Goal: Navigation & Orientation: Find specific page/section

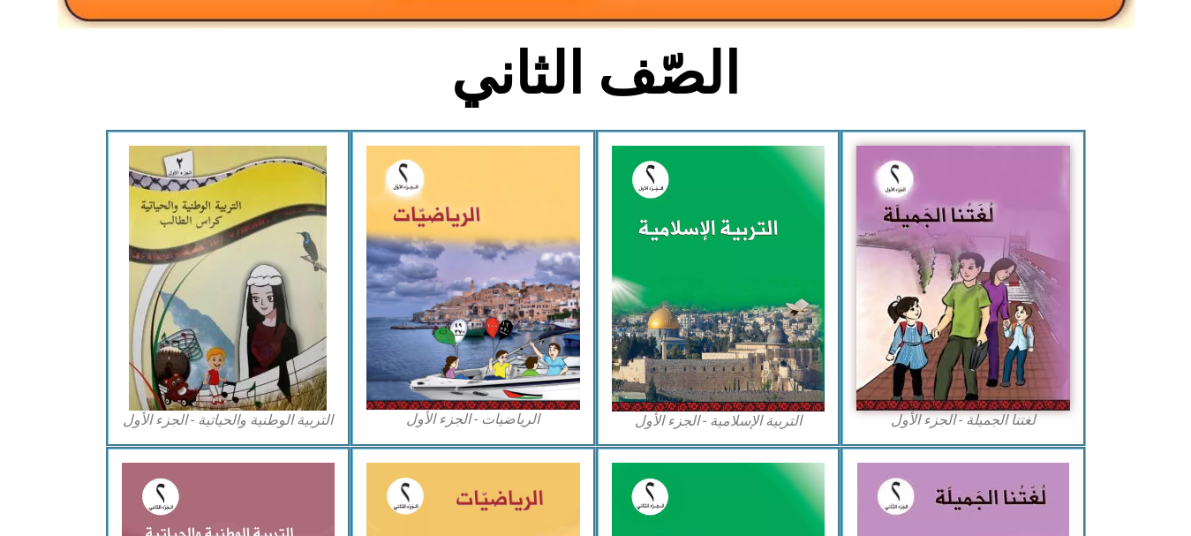
scroll to position [432, 0]
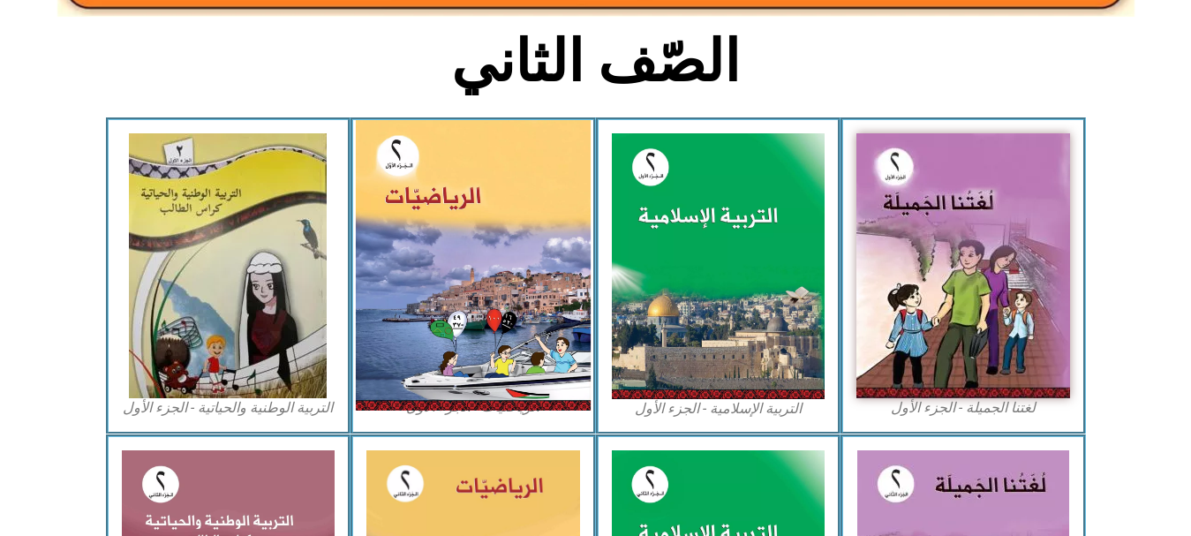
click at [496, 247] on img at bounding box center [473, 265] width 235 height 291
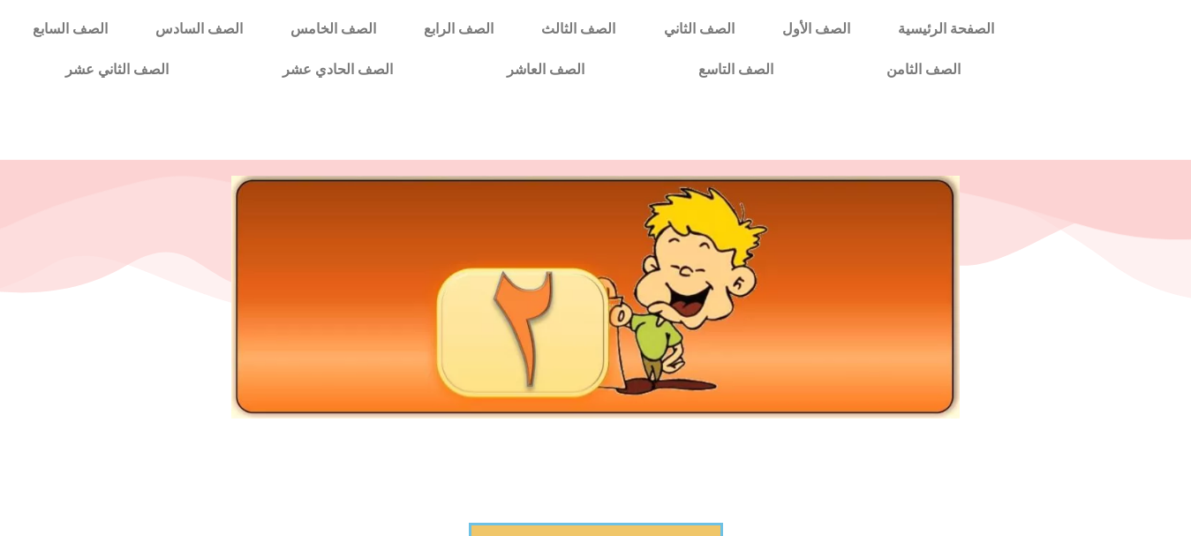
scroll to position [469, 0]
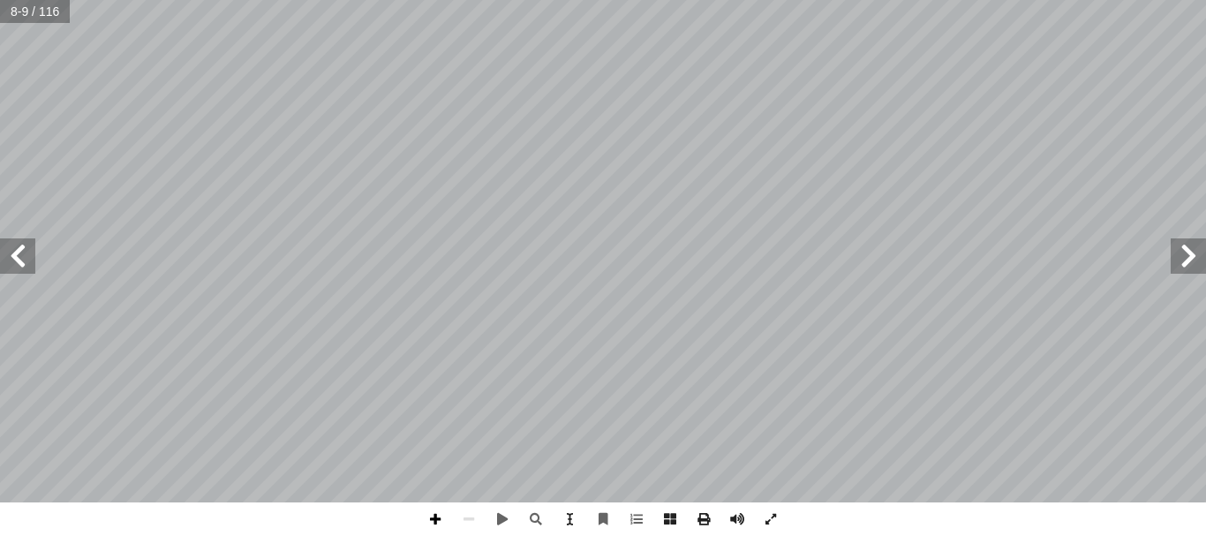
click at [428, 513] on span at bounding box center [436, 520] width 34 height 34
